Goal: Information Seeking & Learning: Learn about a topic

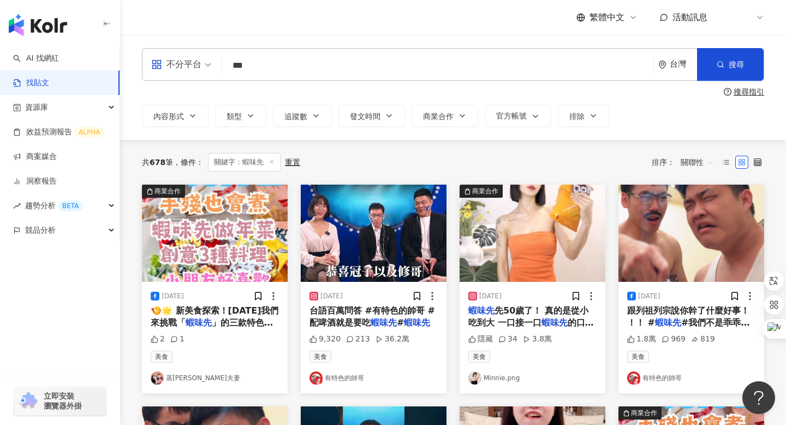
click at [265, 61] on input "***" at bounding box center [438, 64] width 423 height 23
paste input "***"
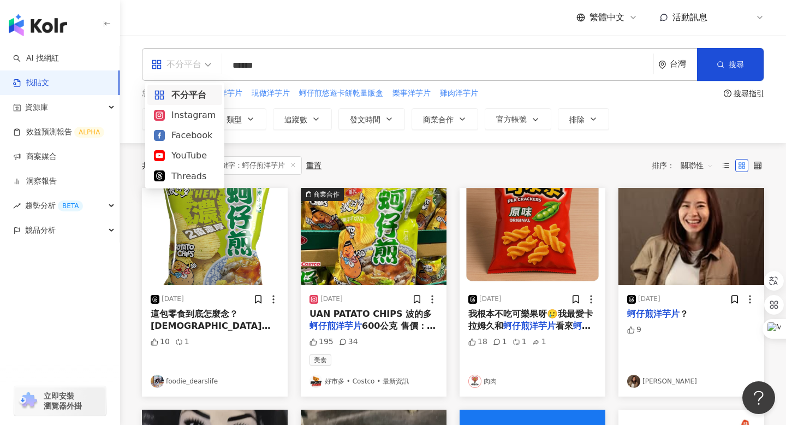
click at [205, 61] on span "不分平台" at bounding box center [181, 64] width 60 height 17
click at [189, 173] on div "Threads" at bounding box center [185, 176] width 62 height 14
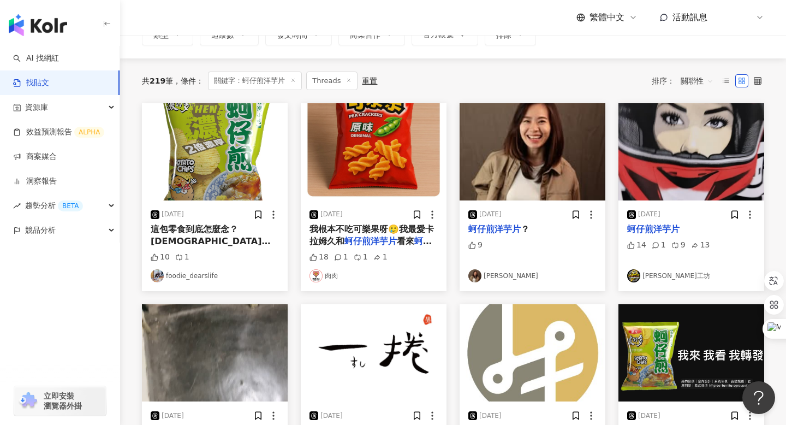
scroll to position [84, 0]
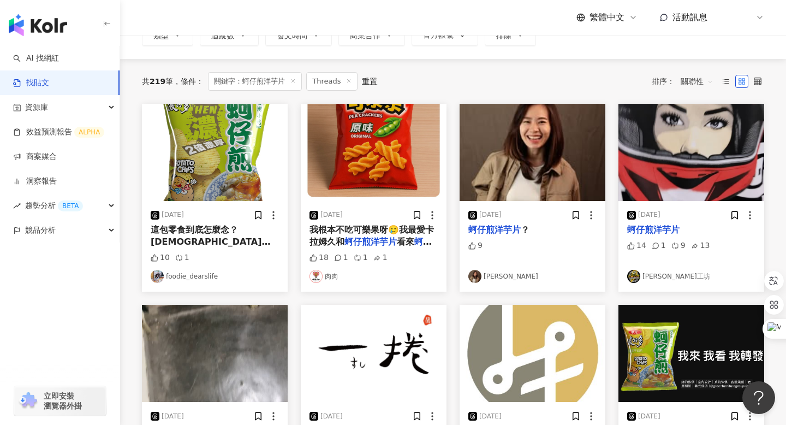
click at [218, 159] on img "button" at bounding box center [215, 152] width 146 height 97
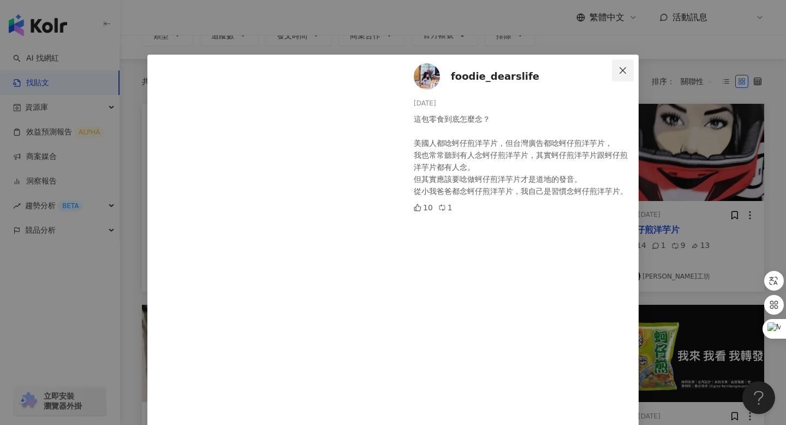
click at [621, 67] on icon "close" at bounding box center [623, 70] width 9 height 9
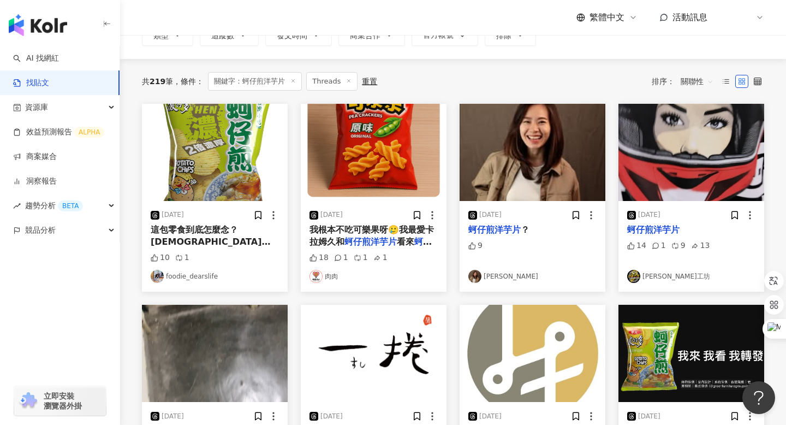
scroll to position [0, 0]
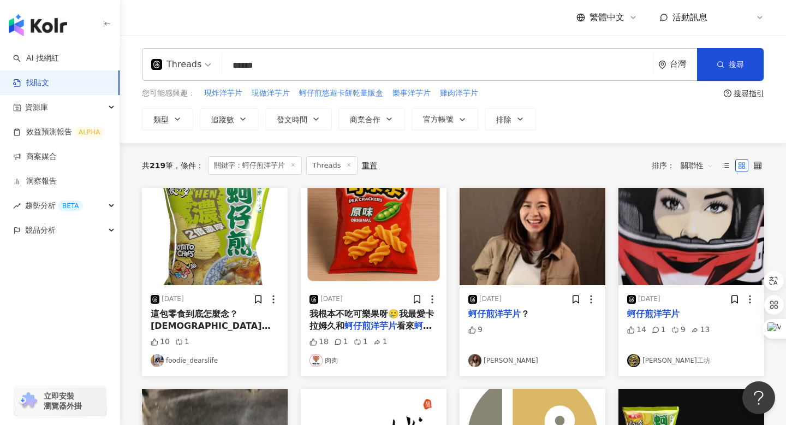
click at [251, 69] on input "******" at bounding box center [438, 64] width 423 height 23
click at [242, 66] on input "******" at bounding box center [438, 64] width 423 height 23
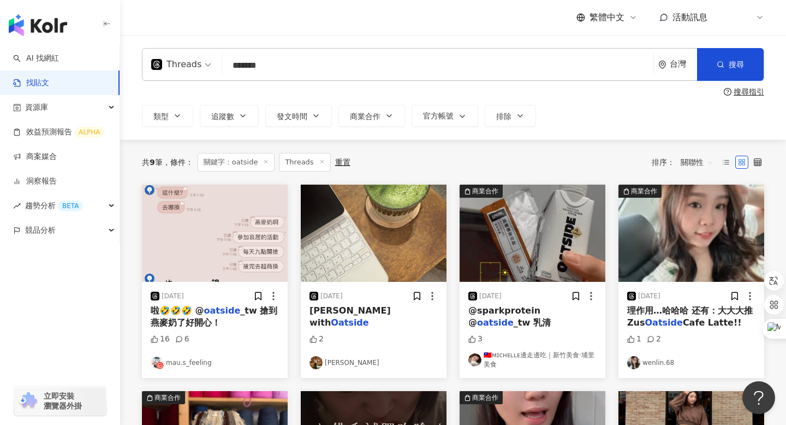
click at [186, 66] on div "Threads" at bounding box center [176, 64] width 50 height 17
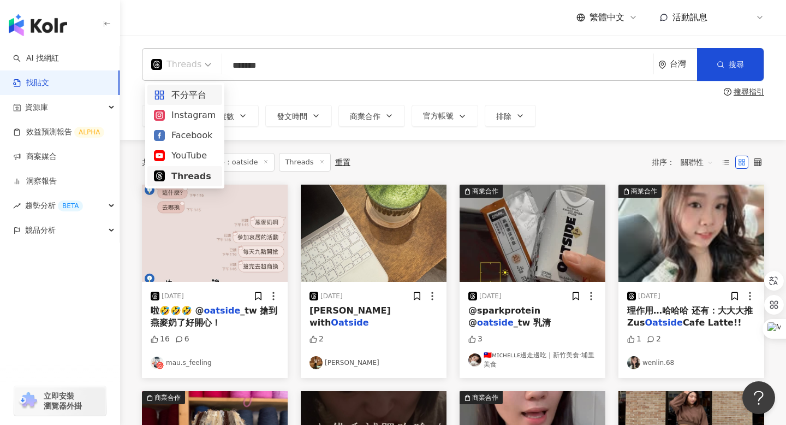
click at [185, 101] on div "不分平台" at bounding box center [185, 95] width 62 height 14
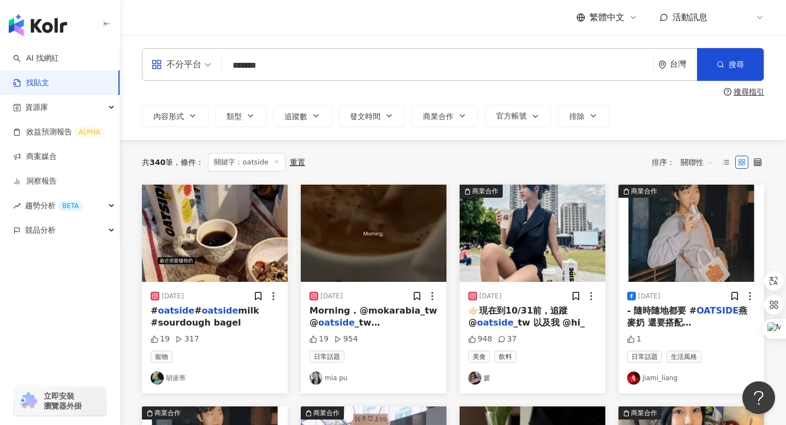
click at [683, 163] on span "關聯性" at bounding box center [697, 161] width 33 height 17
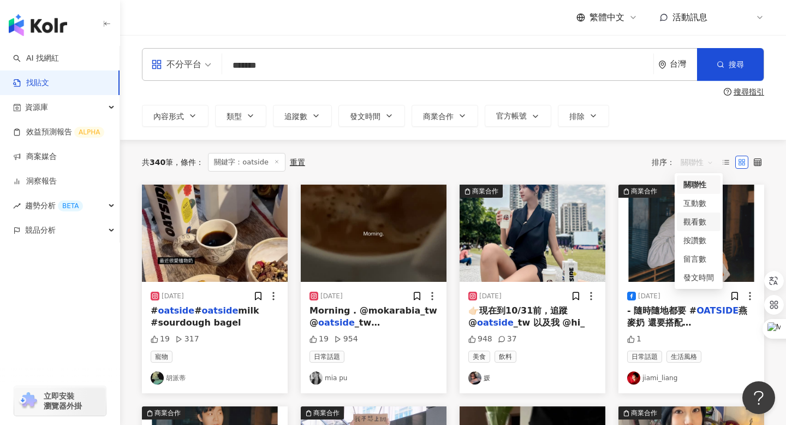
click at [691, 221] on div "觀看數" at bounding box center [698, 222] width 31 height 12
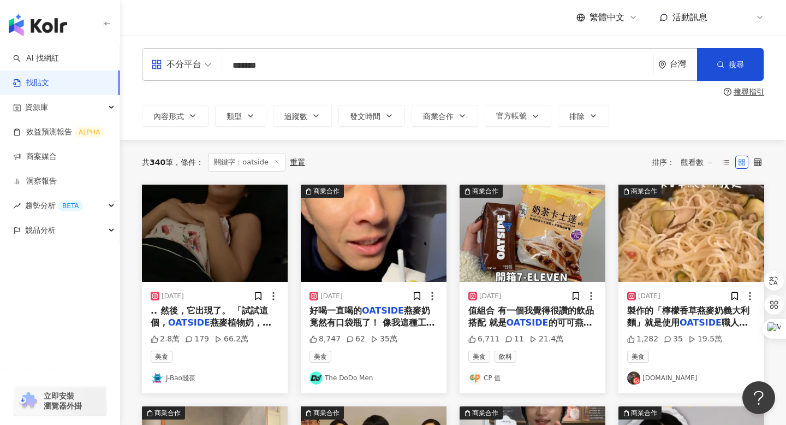
click at [376, 248] on img "button" at bounding box center [374, 233] width 146 height 97
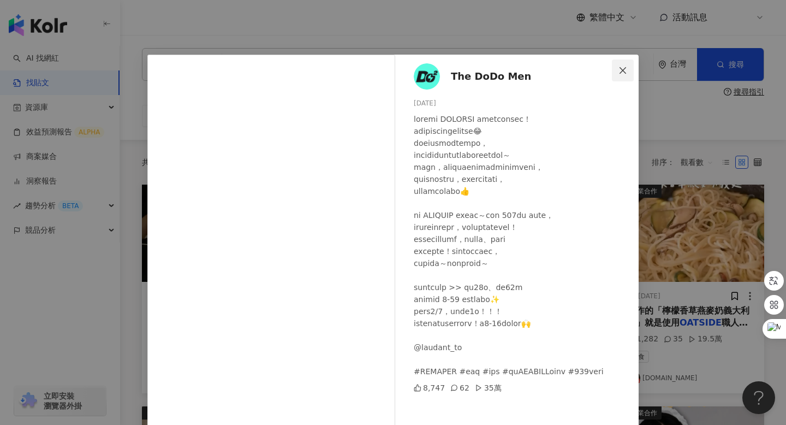
click at [625, 69] on icon "close" at bounding box center [623, 70] width 9 height 9
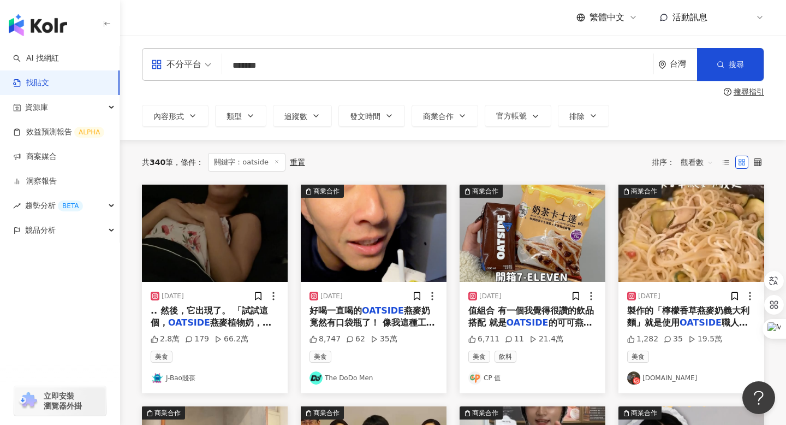
click at [353, 234] on img "button" at bounding box center [374, 233] width 146 height 97
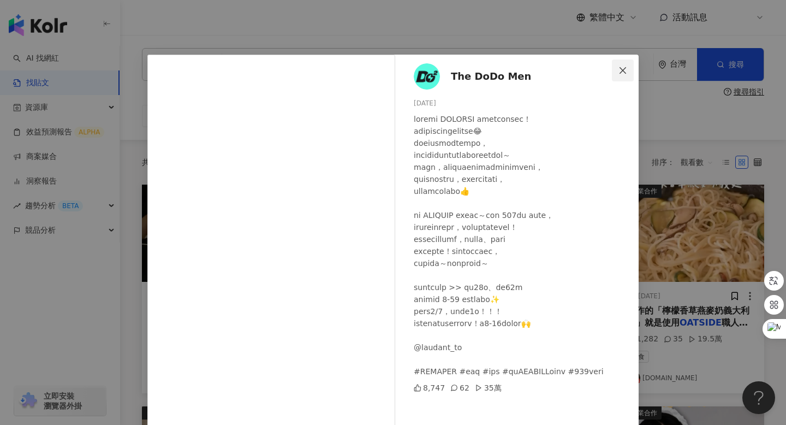
click at [624, 70] on icon "close" at bounding box center [623, 70] width 9 height 9
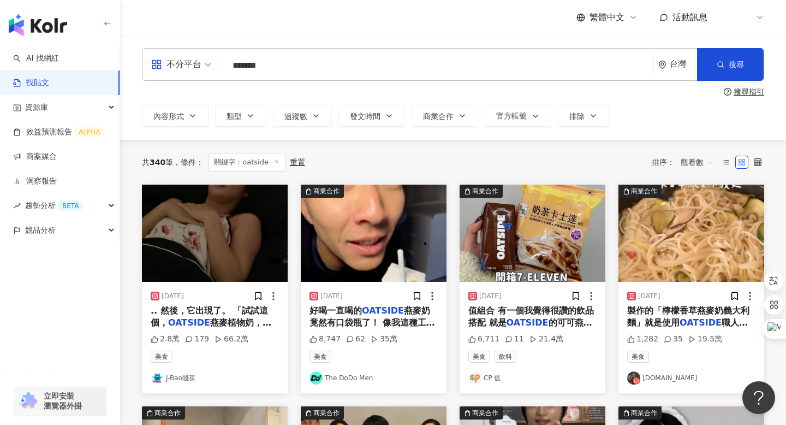
click at [502, 236] on img "button" at bounding box center [533, 233] width 146 height 97
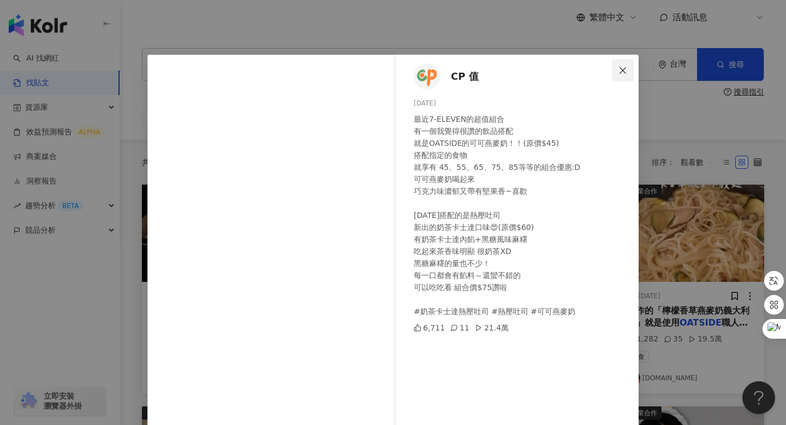
click at [627, 66] on icon "close" at bounding box center [623, 70] width 9 height 9
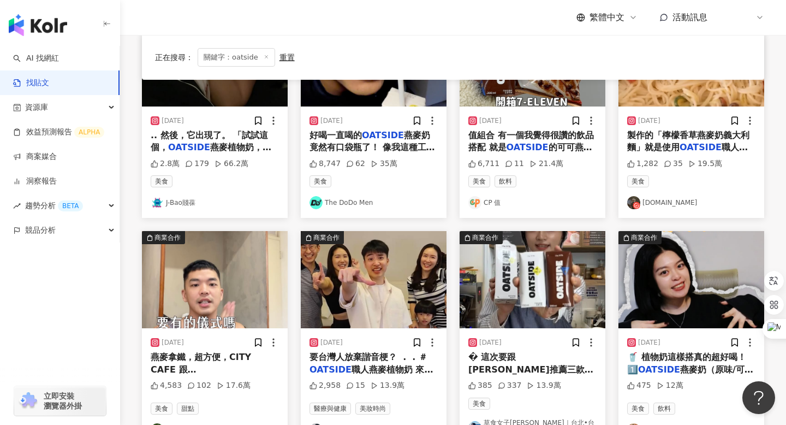
scroll to position [176, 0]
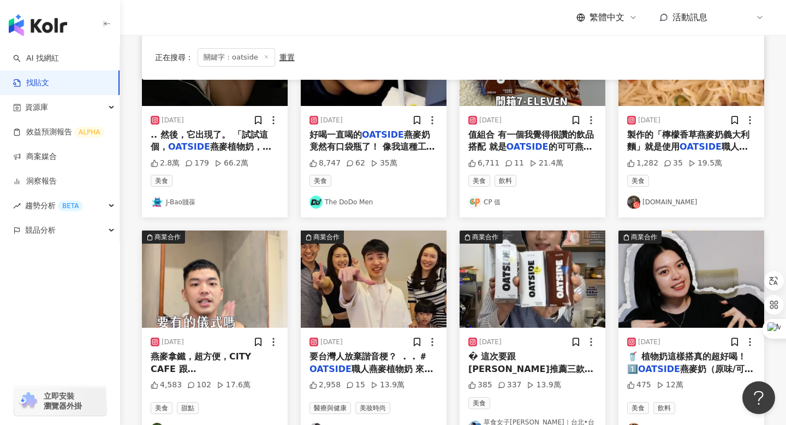
click at [579, 284] on img "button" at bounding box center [533, 278] width 146 height 97
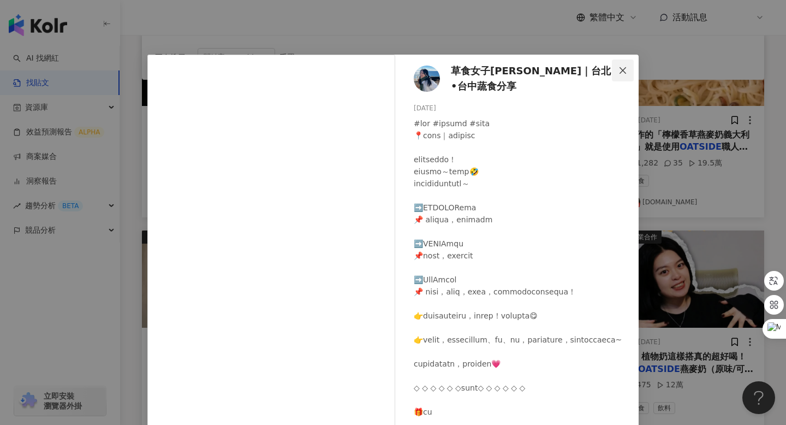
click at [622, 70] on icon "close" at bounding box center [623, 70] width 9 height 9
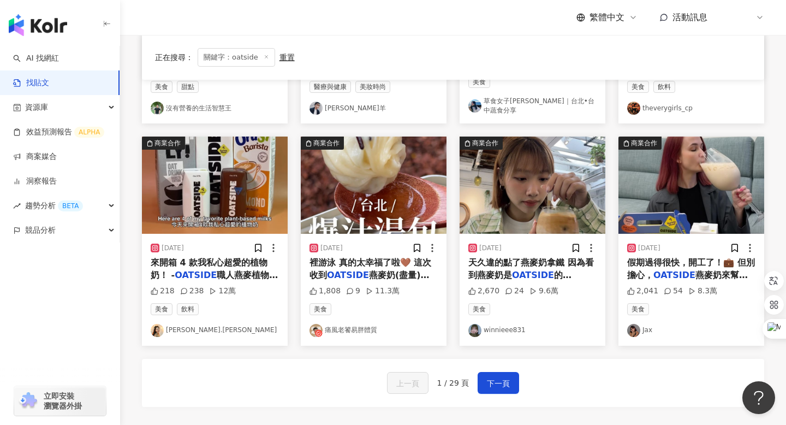
scroll to position [492, 0]
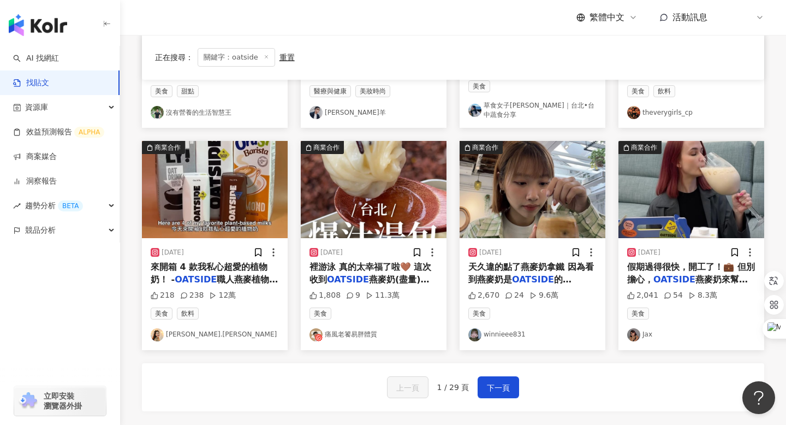
click at [670, 169] on img "button" at bounding box center [692, 189] width 146 height 97
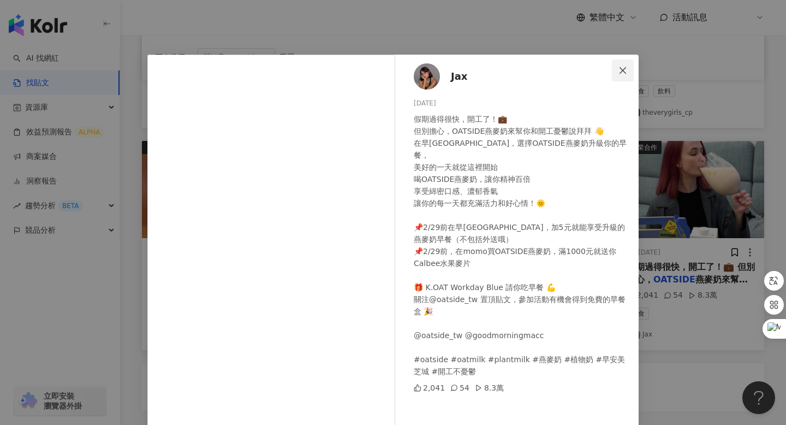
click at [622, 72] on icon "close" at bounding box center [623, 70] width 9 height 9
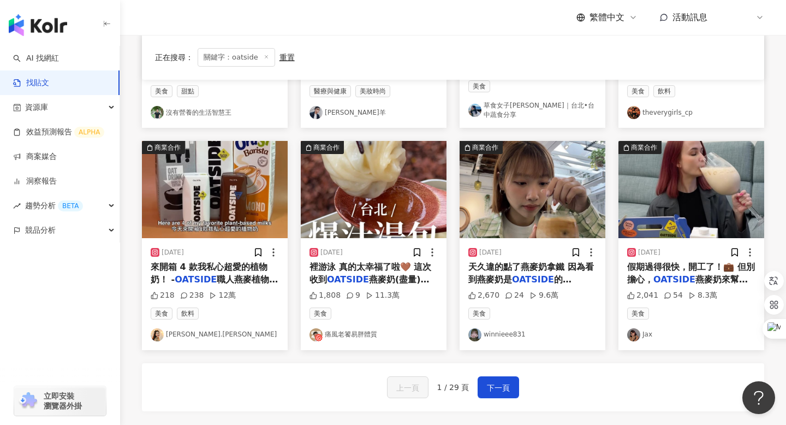
scroll to position [0, 0]
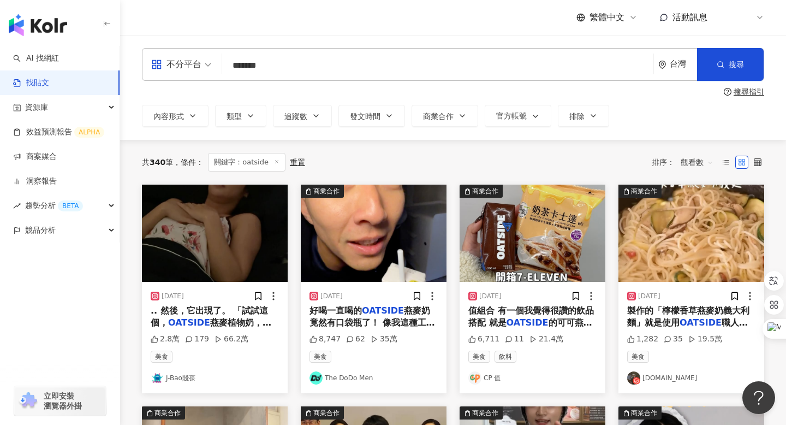
click at [283, 70] on input "*******" at bounding box center [438, 64] width 423 height 23
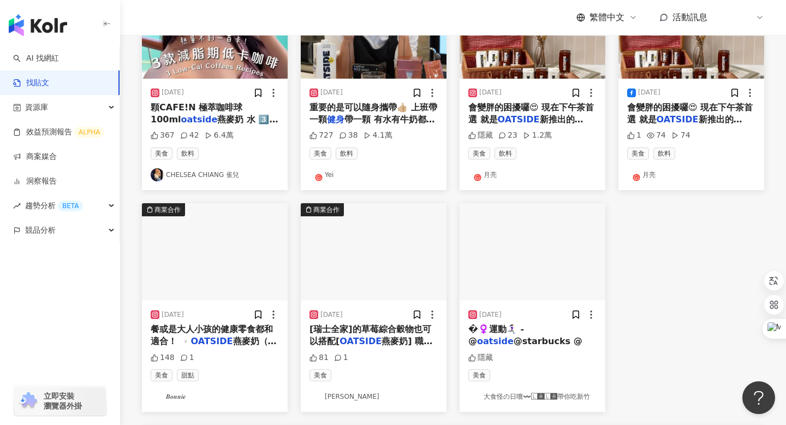
scroll to position [208, 0]
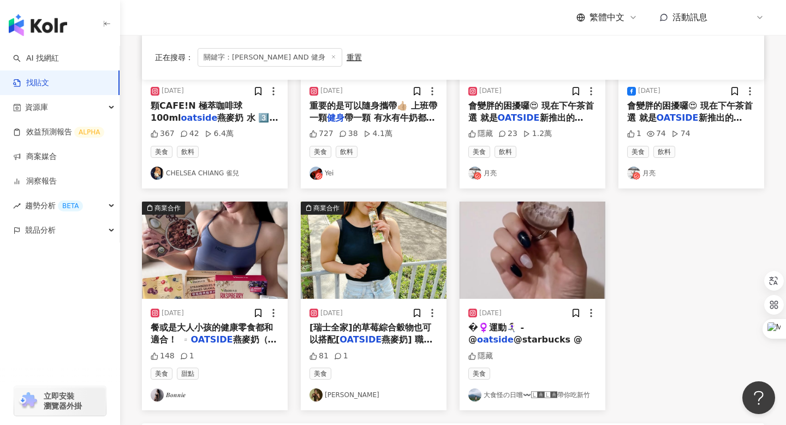
click at [350, 264] on img "button" at bounding box center [374, 249] width 146 height 97
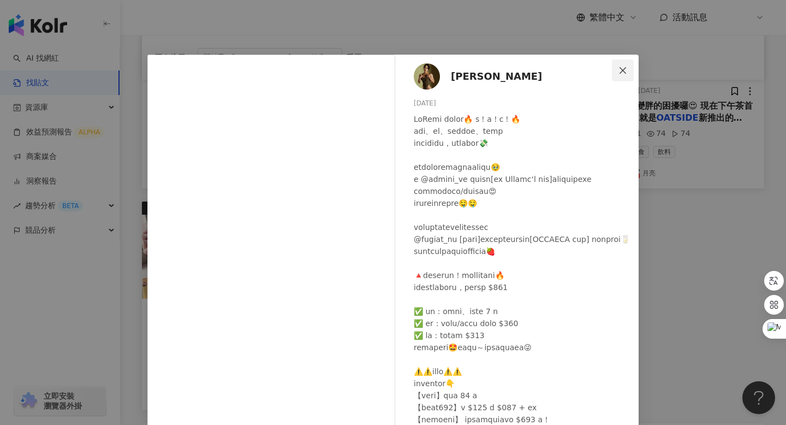
click at [625, 70] on icon "close" at bounding box center [623, 70] width 9 height 9
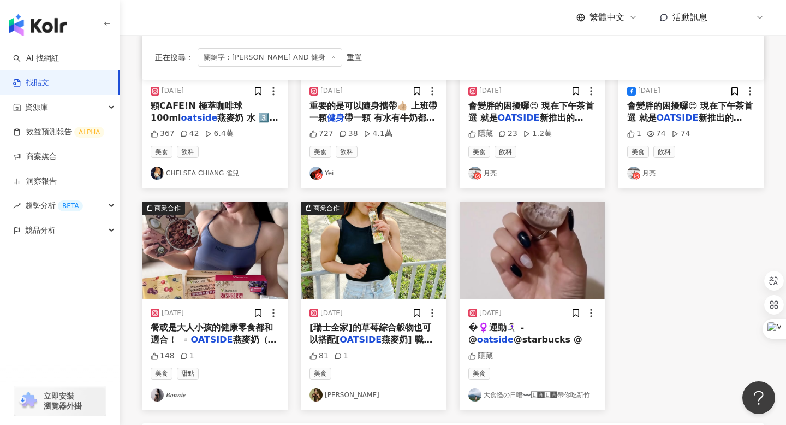
click at [232, 253] on img "button" at bounding box center [215, 249] width 146 height 97
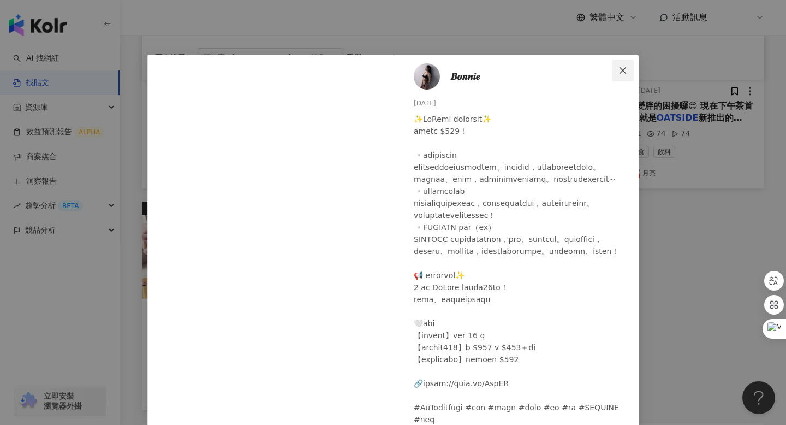
click at [622, 66] on icon "close" at bounding box center [623, 70] width 9 height 9
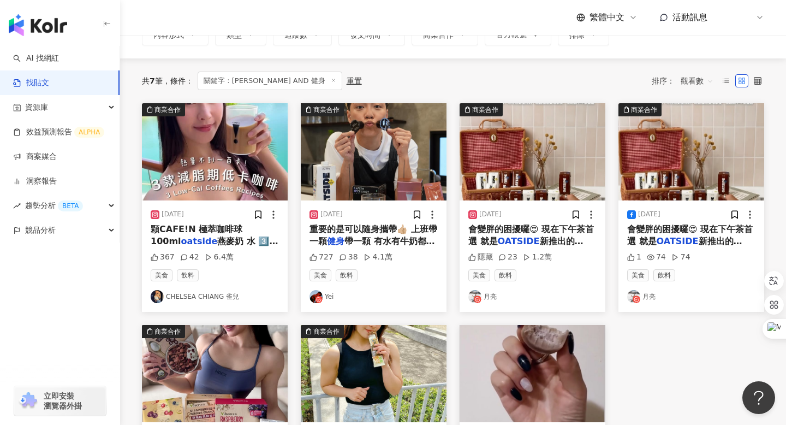
scroll to position [56, 0]
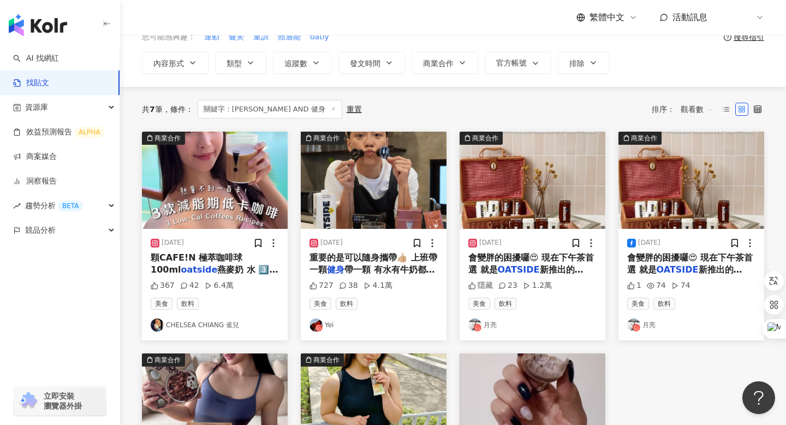
click at [243, 192] on img "button" at bounding box center [215, 180] width 146 height 97
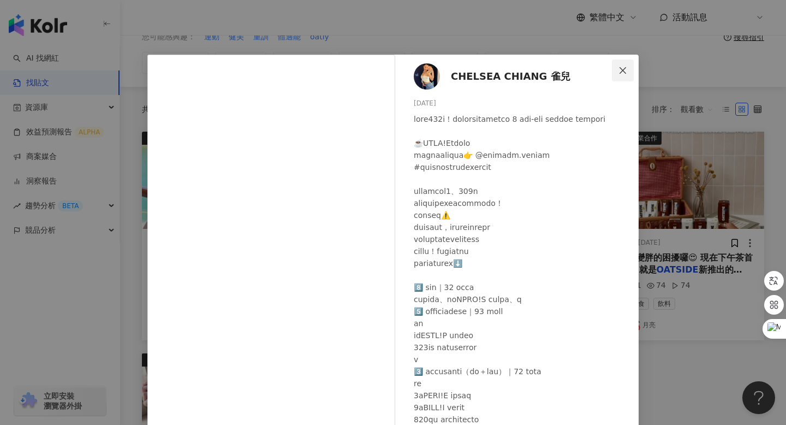
click at [621, 68] on icon "close" at bounding box center [623, 70] width 7 height 7
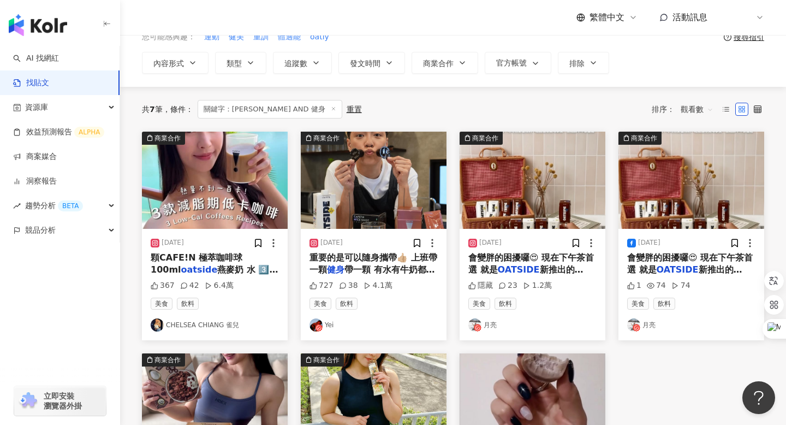
scroll to position [0, 0]
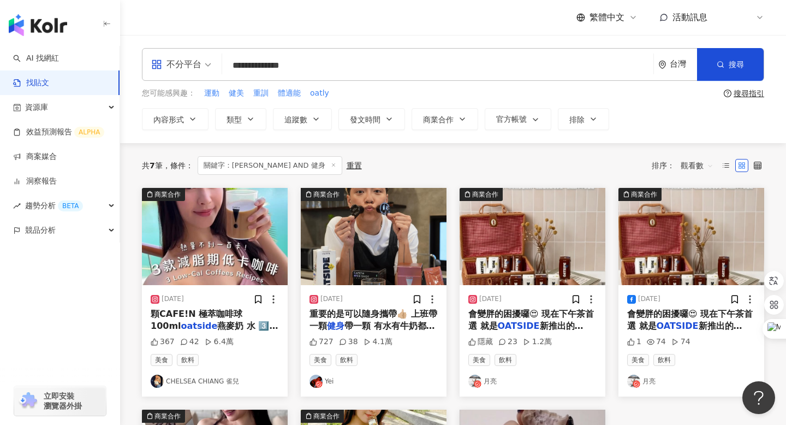
click at [305, 61] on input "**********" at bounding box center [438, 64] width 423 height 23
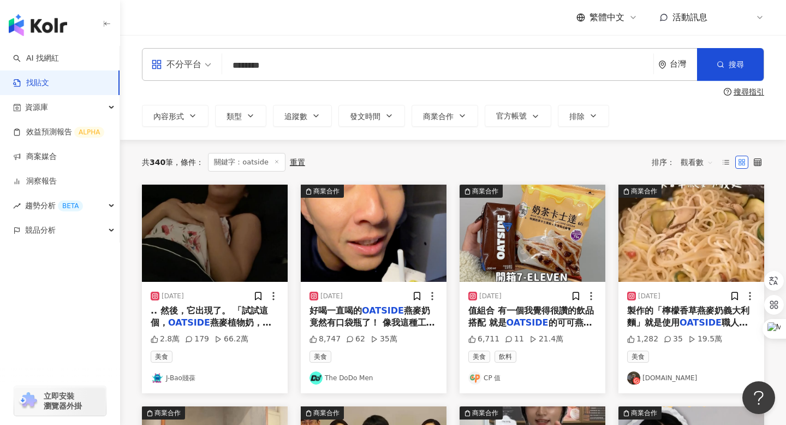
type input "*******"
click at [354, 250] on img "button" at bounding box center [374, 233] width 146 height 97
